Goal: Task Accomplishment & Management: Use online tool/utility

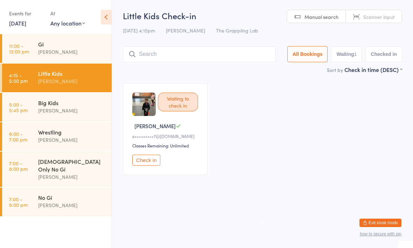
click at [178, 2] on html "You have now entered Kiosk Mode. Members will be able to check themselves in us…" at bounding box center [206, 124] width 413 height 248
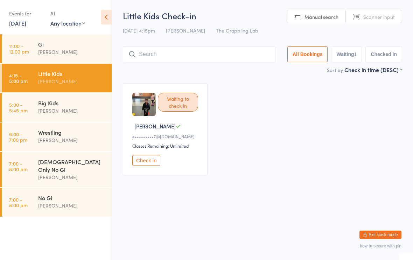
click at [244, 170] on div "Waiting to check in Jacob O e•••••••••7@hotmail.com Classes Remaining: Unlimite…" at bounding box center [262, 129] width 292 height 105
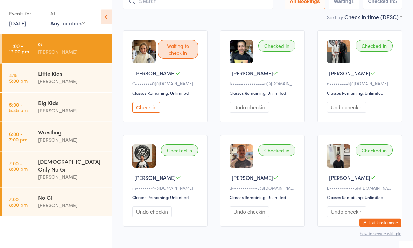
scroll to position [53, 0]
click at [83, 91] on div "Little Kids Nathan Ellery" at bounding box center [74, 78] width 73 height 28
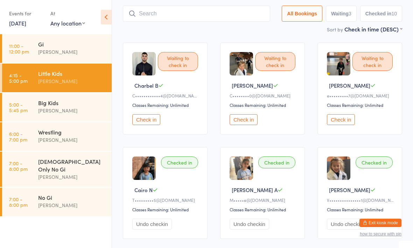
scroll to position [40, 0]
click at [36, 9] on div "Events for" at bounding box center [26, 14] width 34 height 12
click at [42, 16] on div "Events for" at bounding box center [26, 14] width 34 height 12
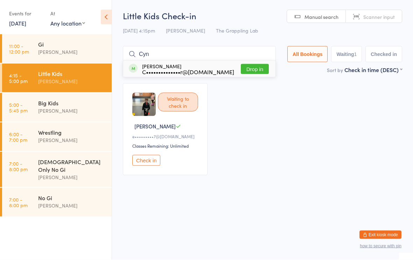
type input "Cyn"
click at [254, 73] on button "Drop in" at bounding box center [255, 69] width 28 height 10
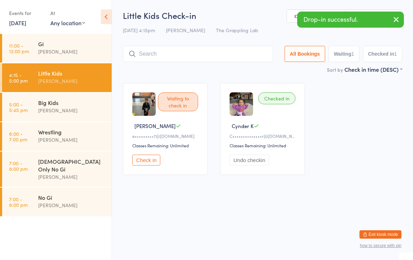
click at [50, 104] on div "Big Kids" at bounding box center [72, 103] width 68 height 8
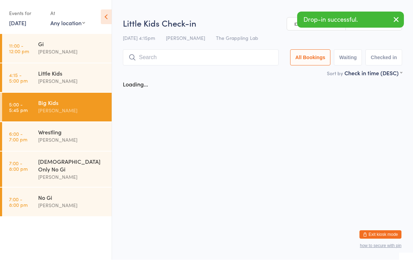
scroll to position [0, 0]
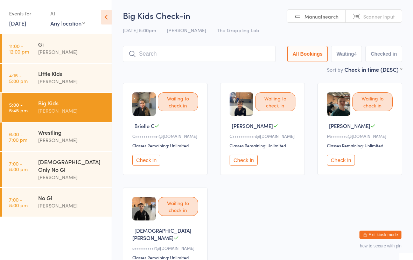
click at [184, 58] on input "search" at bounding box center [199, 54] width 153 height 16
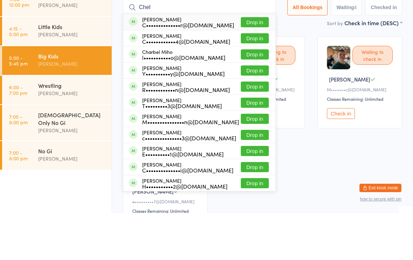
type input "Chel"
click at [251, 64] on button "Drop in" at bounding box center [255, 69] width 28 height 10
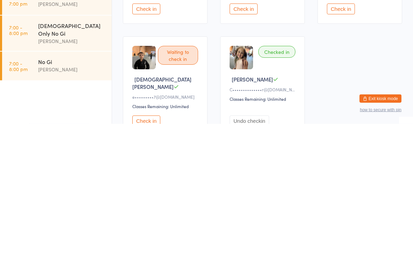
scroll to position [15, 0]
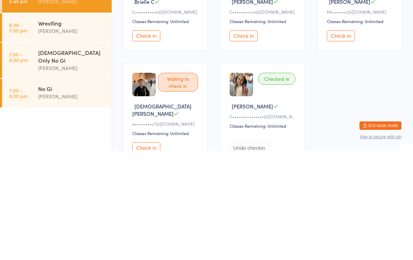
click at [77, 158] on div "[DEMOGRAPHIC_DATA] Only No Gi" at bounding box center [72, 165] width 68 height 15
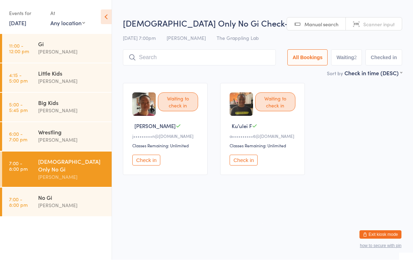
click at [195, 58] on input "search" at bounding box center [199, 58] width 153 height 16
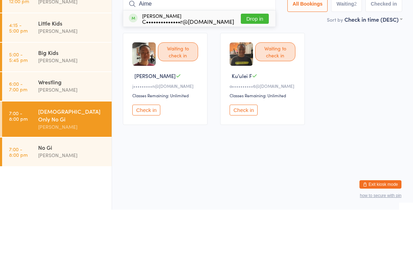
type input "Aime"
click at [253, 64] on button "Drop in" at bounding box center [255, 69] width 28 height 10
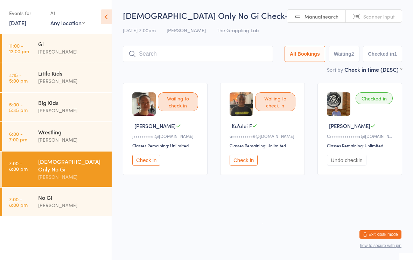
click at [66, 74] on div "Little Kids" at bounding box center [72, 74] width 68 height 8
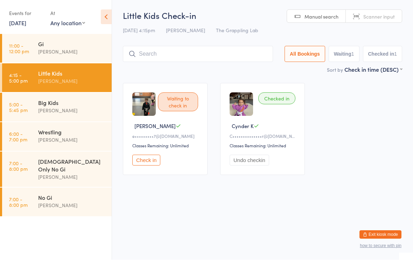
click at [236, 51] on input "search" at bounding box center [198, 54] width 150 height 16
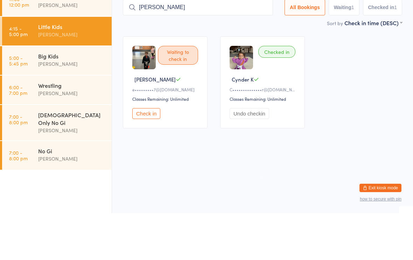
type input "[PERSON_NAME]"
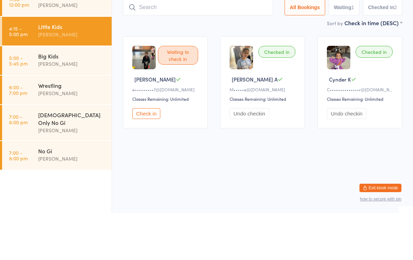
click at [285, 93] on div "Checked in" at bounding box center [276, 99] width 37 height 12
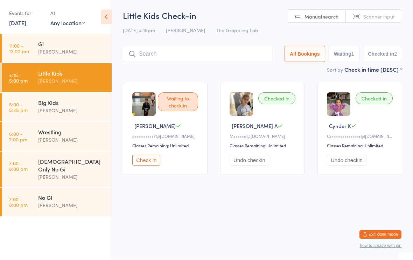
click at [197, 57] on input "search" at bounding box center [198, 54] width 150 height 16
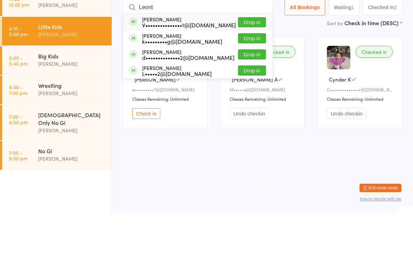
type input "Leont"
click at [249, 61] on div "[PERSON_NAME] V•••••••••••••••1@[DOMAIN_NAME] Drop in" at bounding box center [197, 69] width 149 height 16
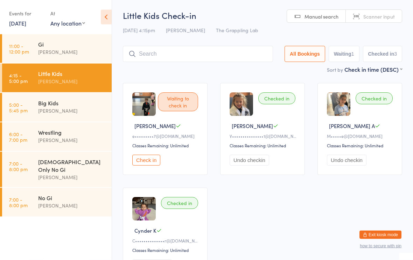
click at [247, 11] on h2 "Little Kids Check-in" at bounding box center [262, 16] width 279 height 12
click at [145, 165] on button "Check in" at bounding box center [146, 160] width 28 height 11
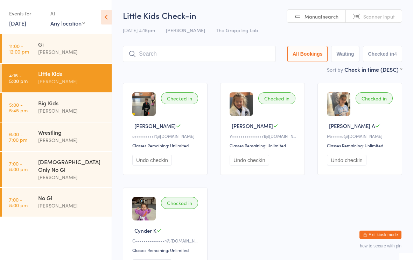
click at [79, 105] on div "Big Kids" at bounding box center [72, 103] width 68 height 8
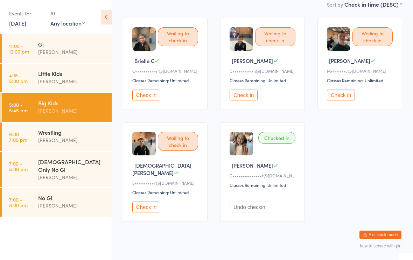
scroll to position [68, 0]
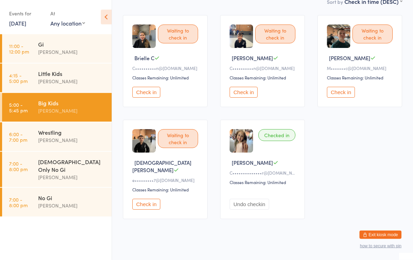
click at [149, 202] on button "Check in" at bounding box center [146, 204] width 28 height 11
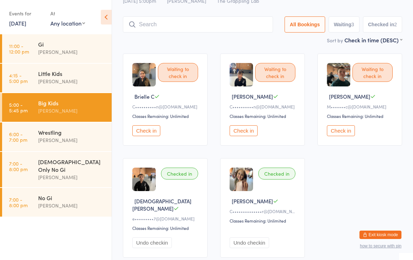
scroll to position [0, 0]
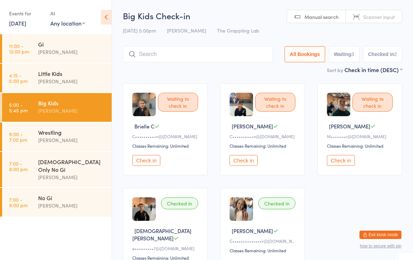
click at [181, 55] on input "search" at bounding box center [198, 54] width 150 height 16
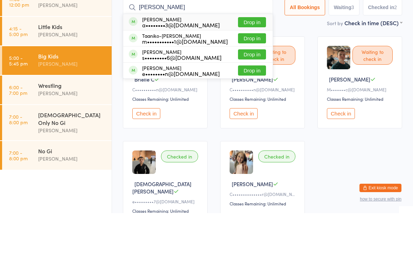
type input "[PERSON_NAME]"
click at [188, 69] on div "a••••••••3@[DOMAIN_NAME]" at bounding box center [181, 72] width 78 height 6
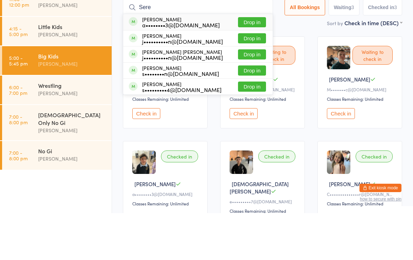
type input "Sere"
click at [187, 69] on div "a••••••••3@[DOMAIN_NAME]" at bounding box center [181, 72] width 78 height 6
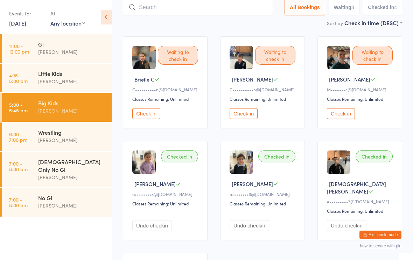
scroll to position [47, 0]
type input "Haroun"
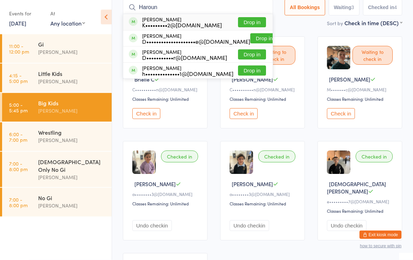
click at [217, 24] on div "[PERSON_NAME] K•••••••••2@[DOMAIN_NAME] Drop in" at bounding box center [197, 22] width 149 height 16
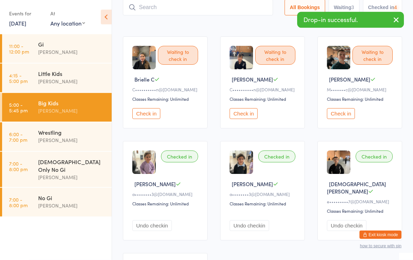
scroll to position [47, 0]
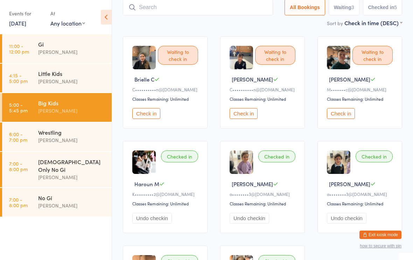
click at [204, 10] on input "search" at bounding box center [198, 7] width 150 height 16
type input "O"
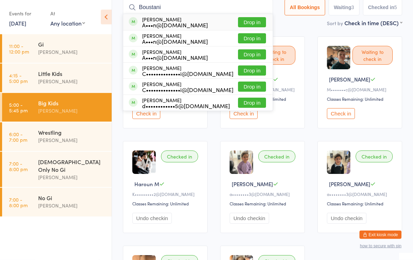
type input "Boustani"
click at [187, 42] on div "A•••n@[DOMAIN_NAME]" at bounding box center [175, 42] width 66 height 6
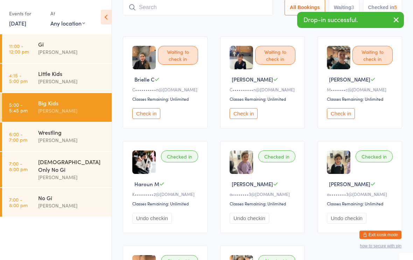
click at [216, 9] on input "search" at bounding box center [198, 7] width 150 height 16
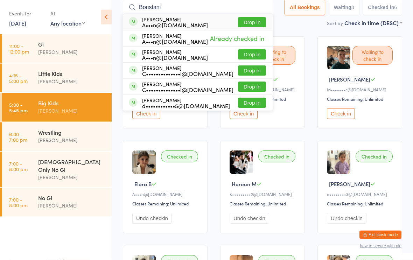
type input "Boustani"
click at [198, 23] on div "A•••n@[DOMAIN_NAME]" at bounding box center [175, 25] width 66 height 6
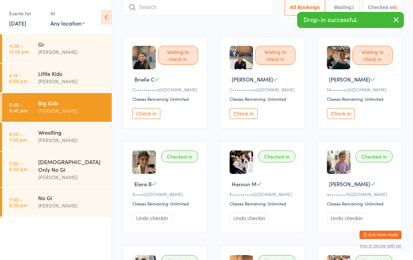
click at [209, 5] on input "search" at bounding box center [198, 7] width 150 height 16
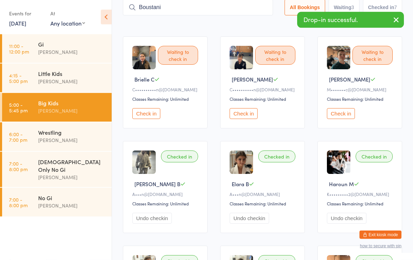
type input "Boustani"
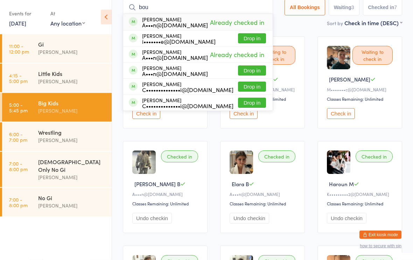
type input "bou"
click at [252, 69] on button "Drop in" at bounding box center [252, 71] width 28 height 10
